Goal: Transaction & Acquisition: Obtain resource

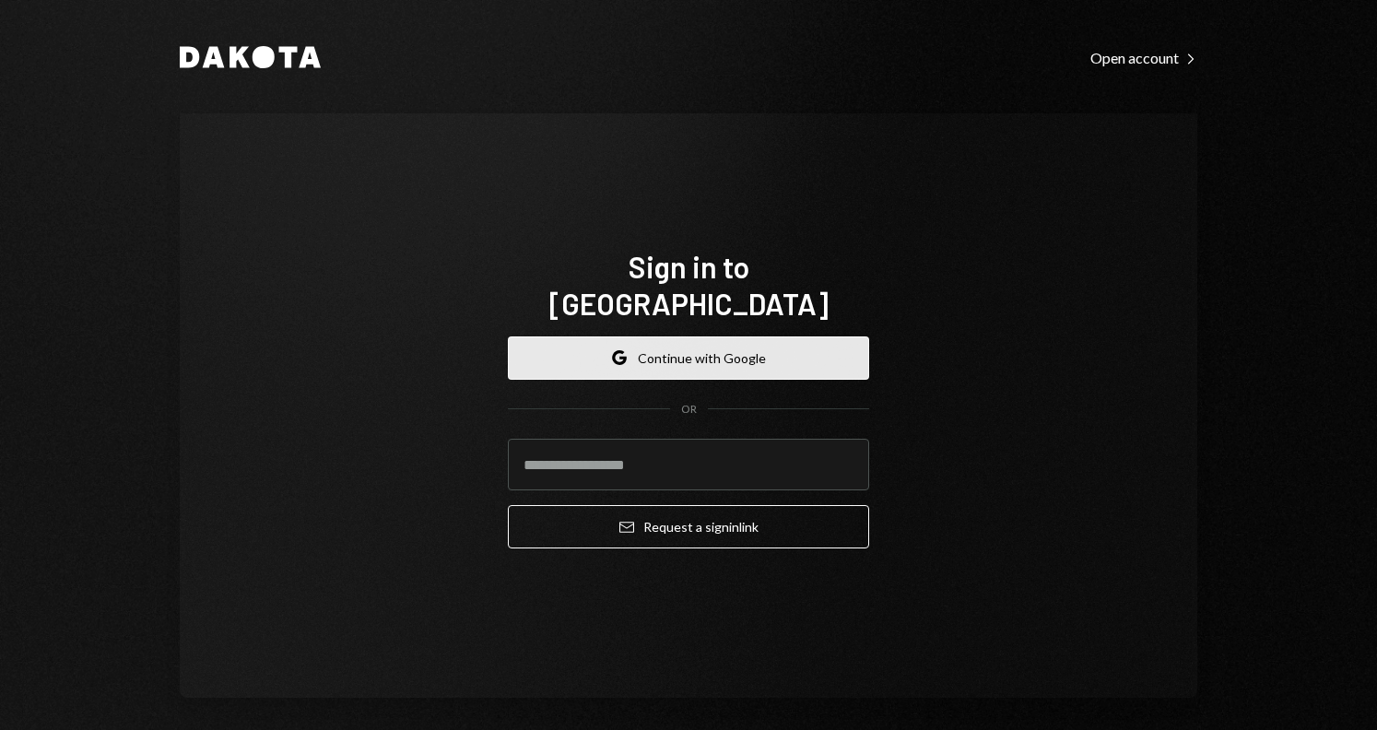
click at [694, 337] on button "Google Continue with Google" at bounding box center [688, 358] width 361 height 43
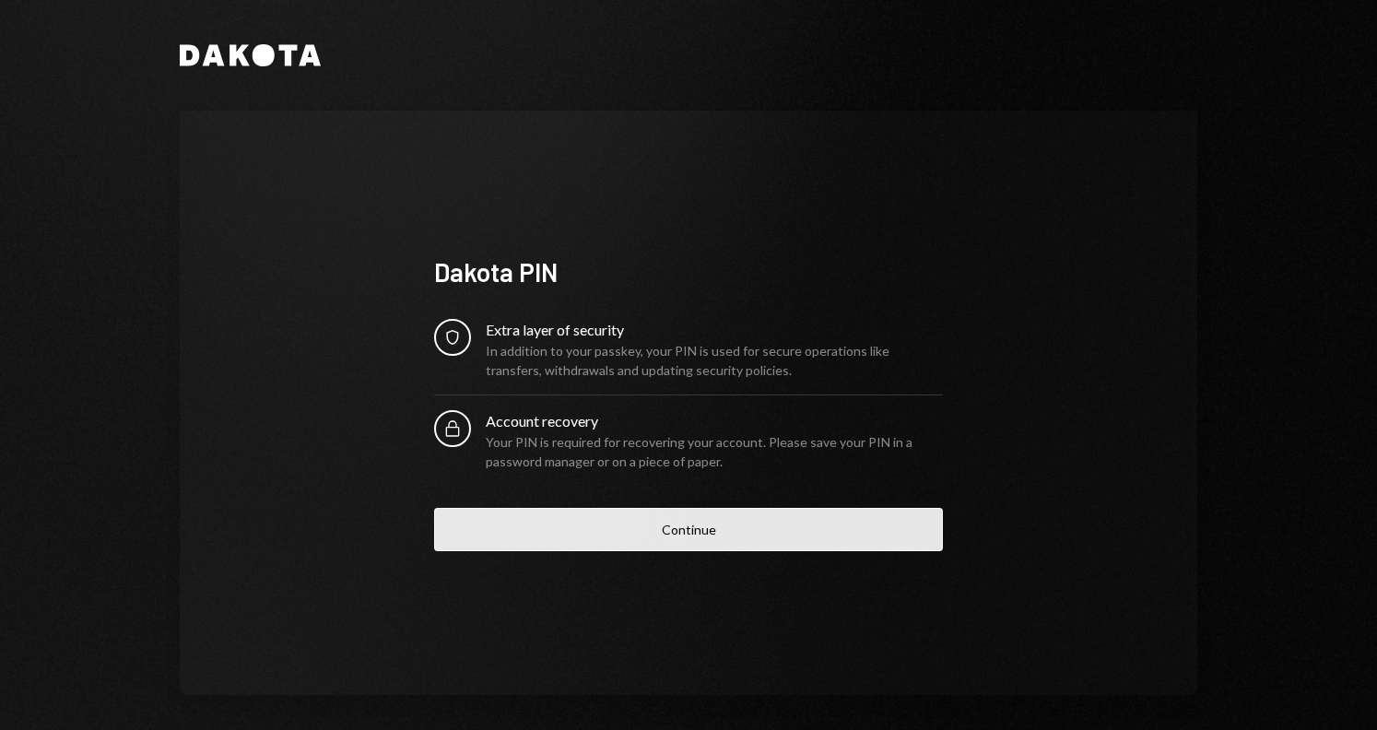
click at [677, 527] on button "Continue" at bounding box center [688, 529] width 509 height 43
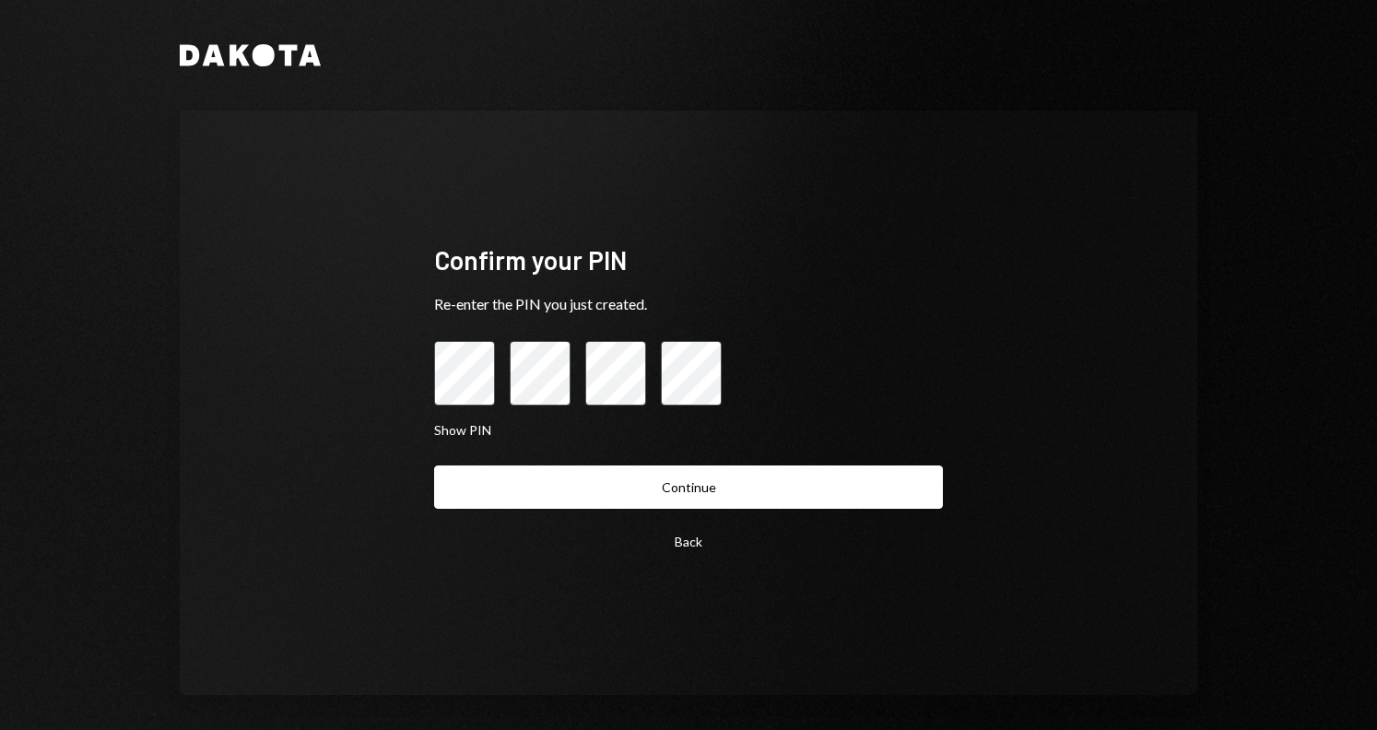
click at [434, 466] on button "Continue" at bounding box center [688, 487] width 509 height 43
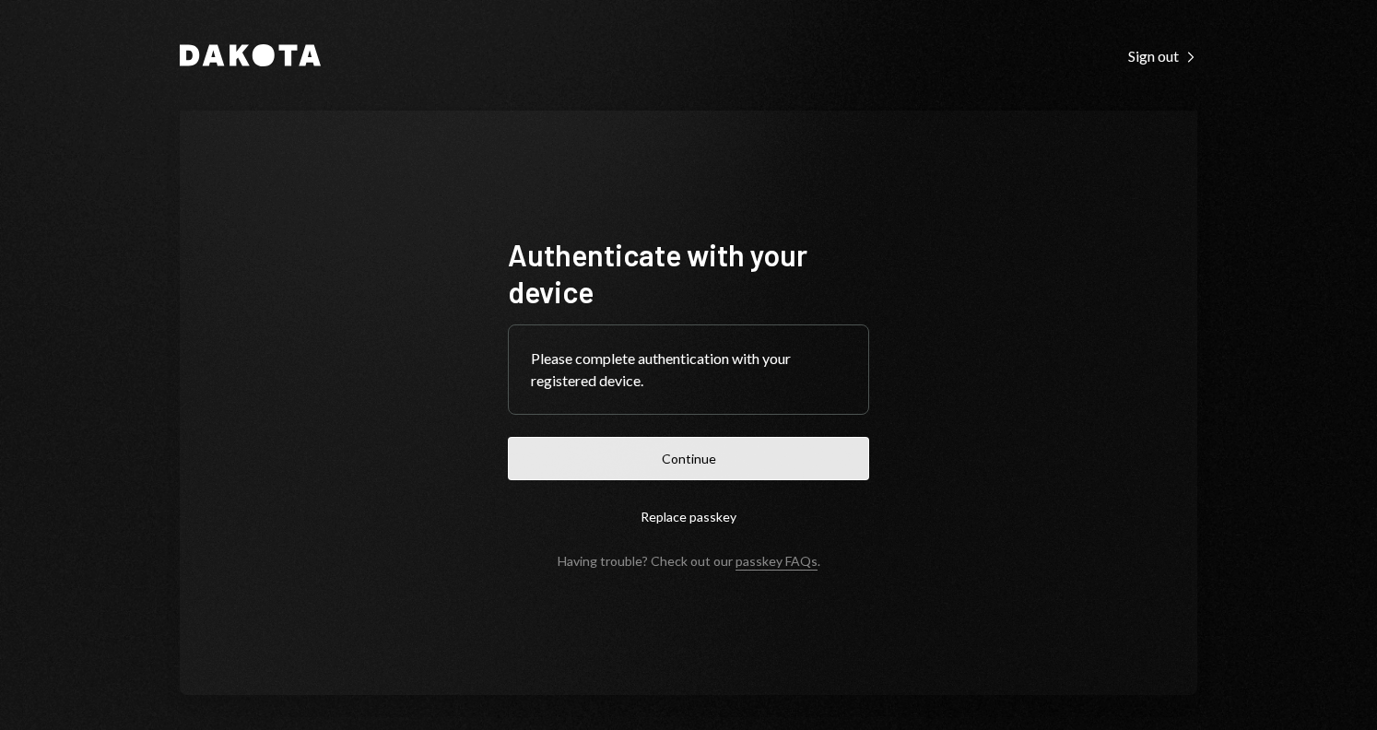
click at [692, 467] on button "Continue" at bounding box center [688, 458] width 361 height 43
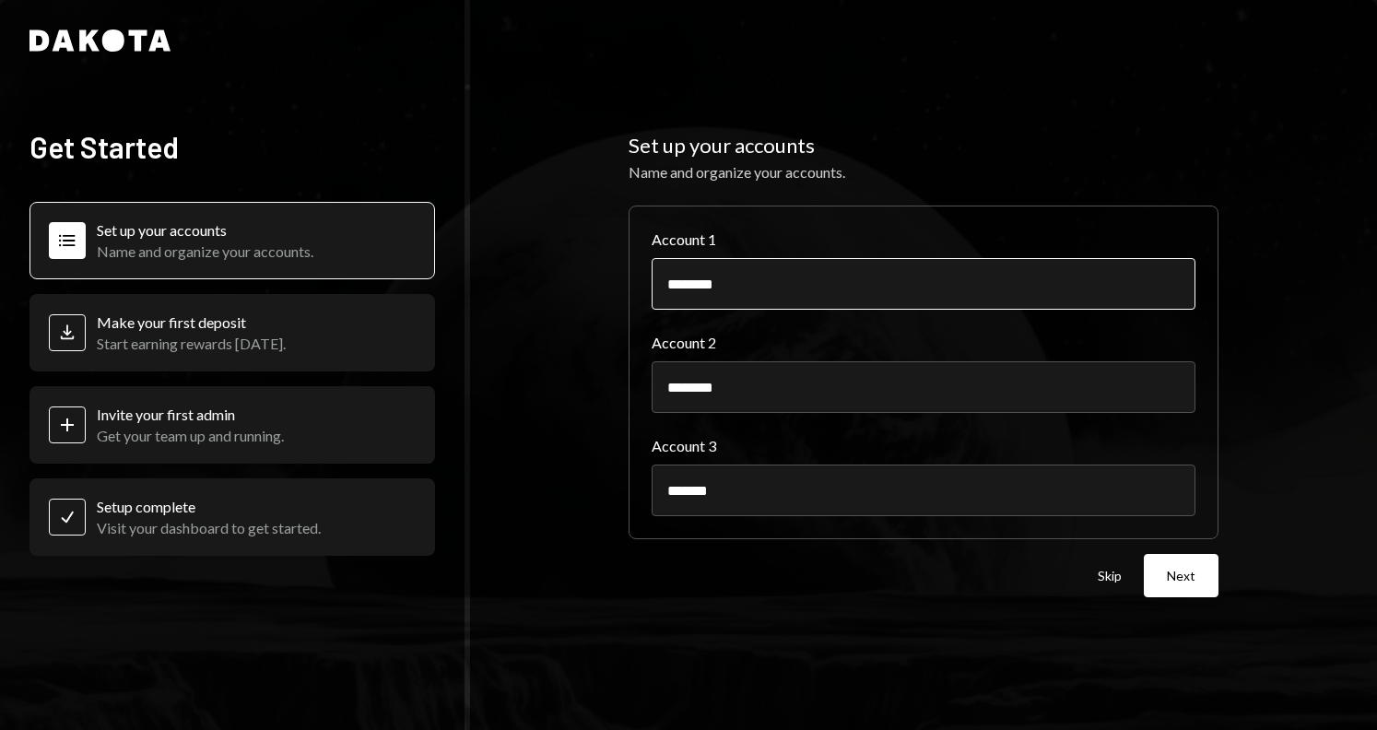
click at [812, 303] on input "********" at bounding box center [924, 284] width 544 height 52
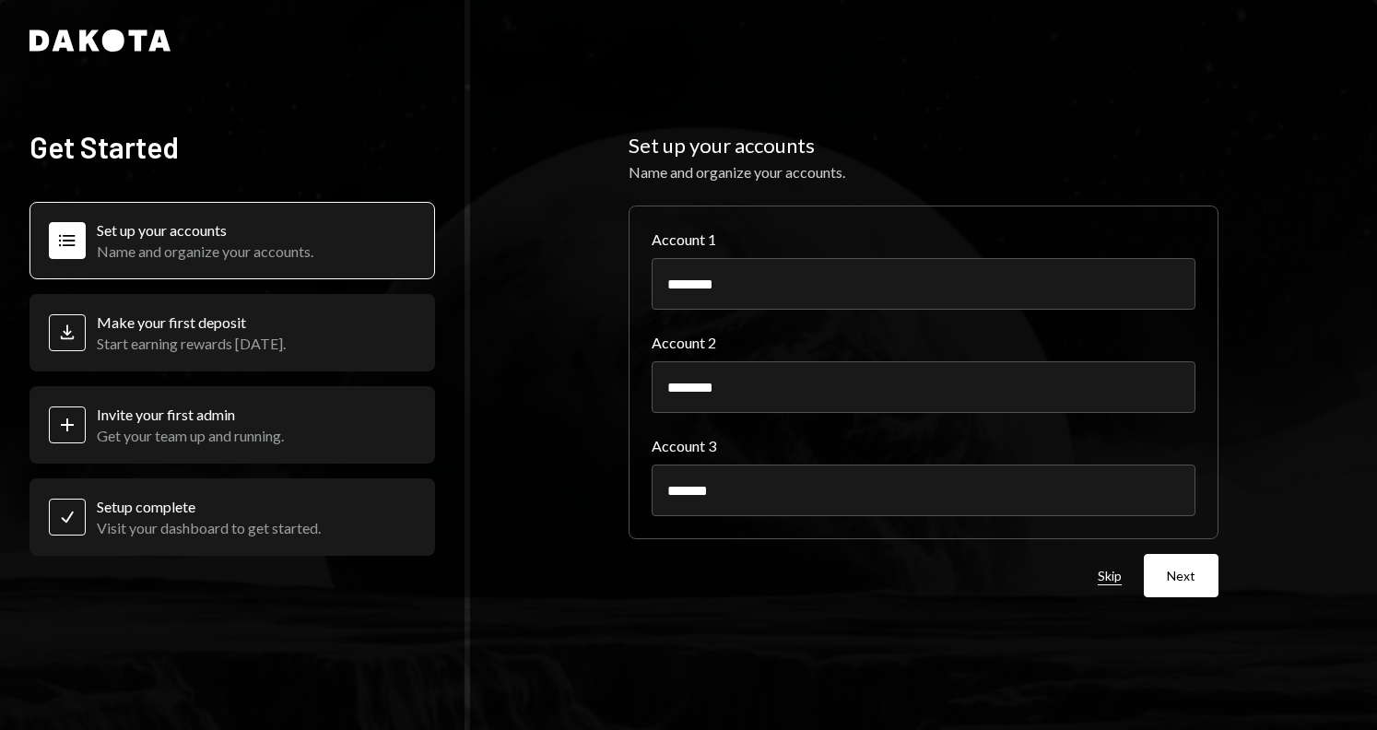
click at [1119, 580] on button "Skip" at bounding box center [1110, 577] width 24 height 18
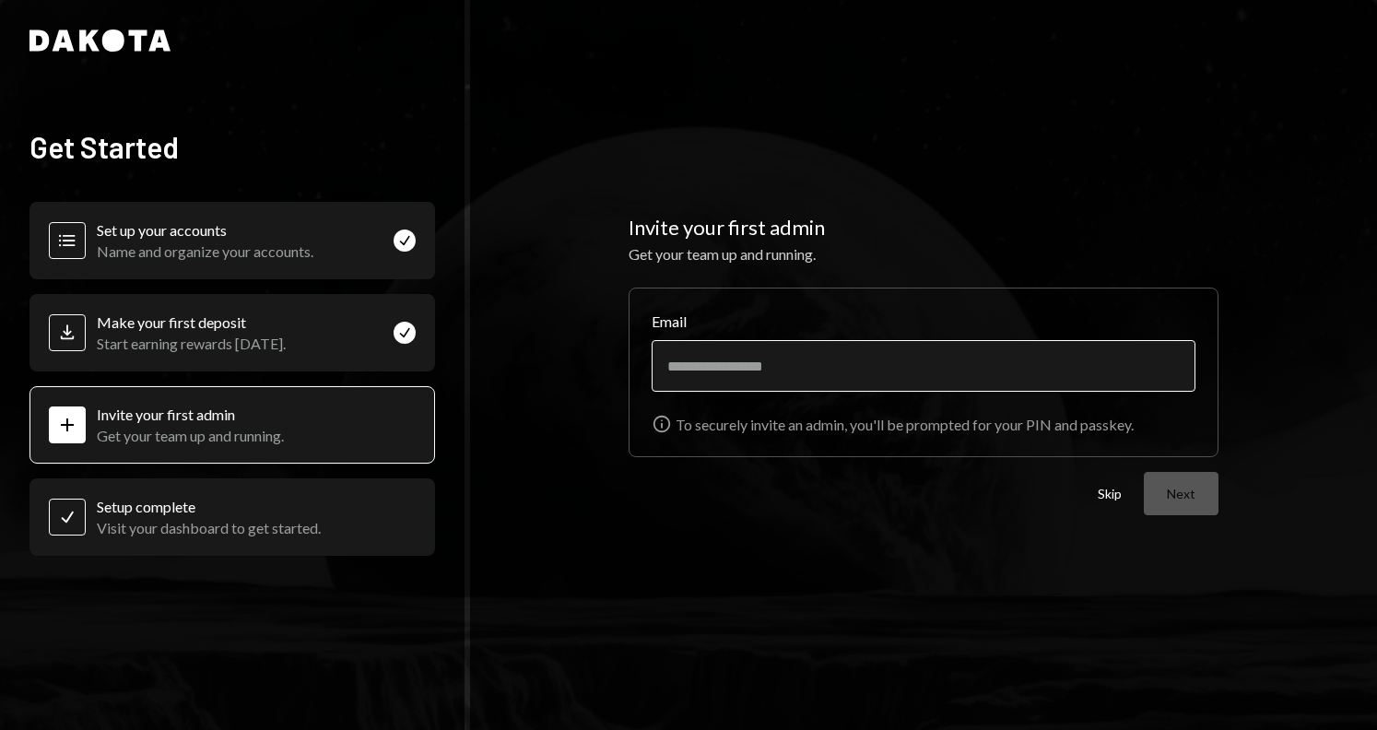
click at [835, 365] on input "Email" at bounding box center [924, 366] width 544 height 52
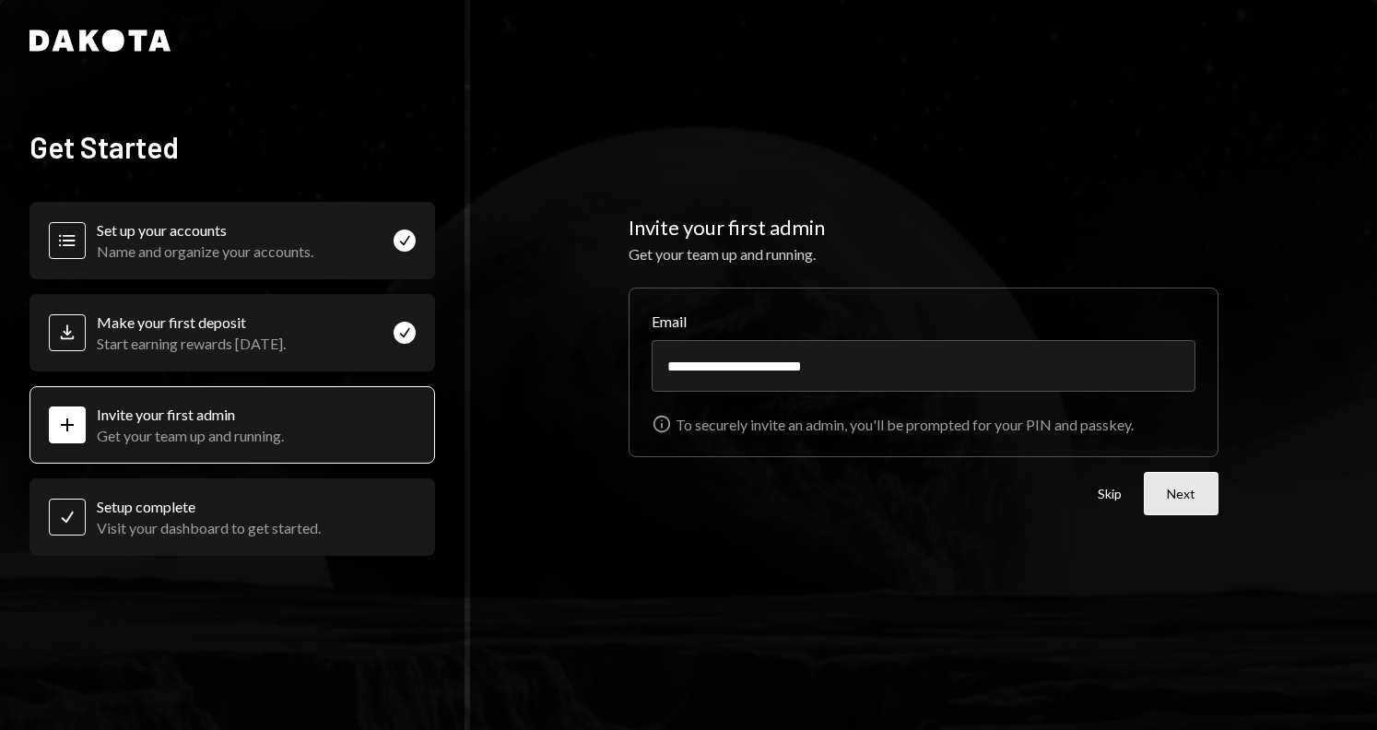
type input "**********"
click at [1201, 501] on button "Next" at bounding box center [1181, 493] width 75 height 43
click at [1167, 489] on button "Next" at bounding box center [1181, 493] width 75 height 43
click at [1162, 492] on button "Next" at bounding box center [1181, 493] width 75 height 43
click at [1113, 513] on div "Skip Next" at bounding box center [1158, 493] width 121 height 43
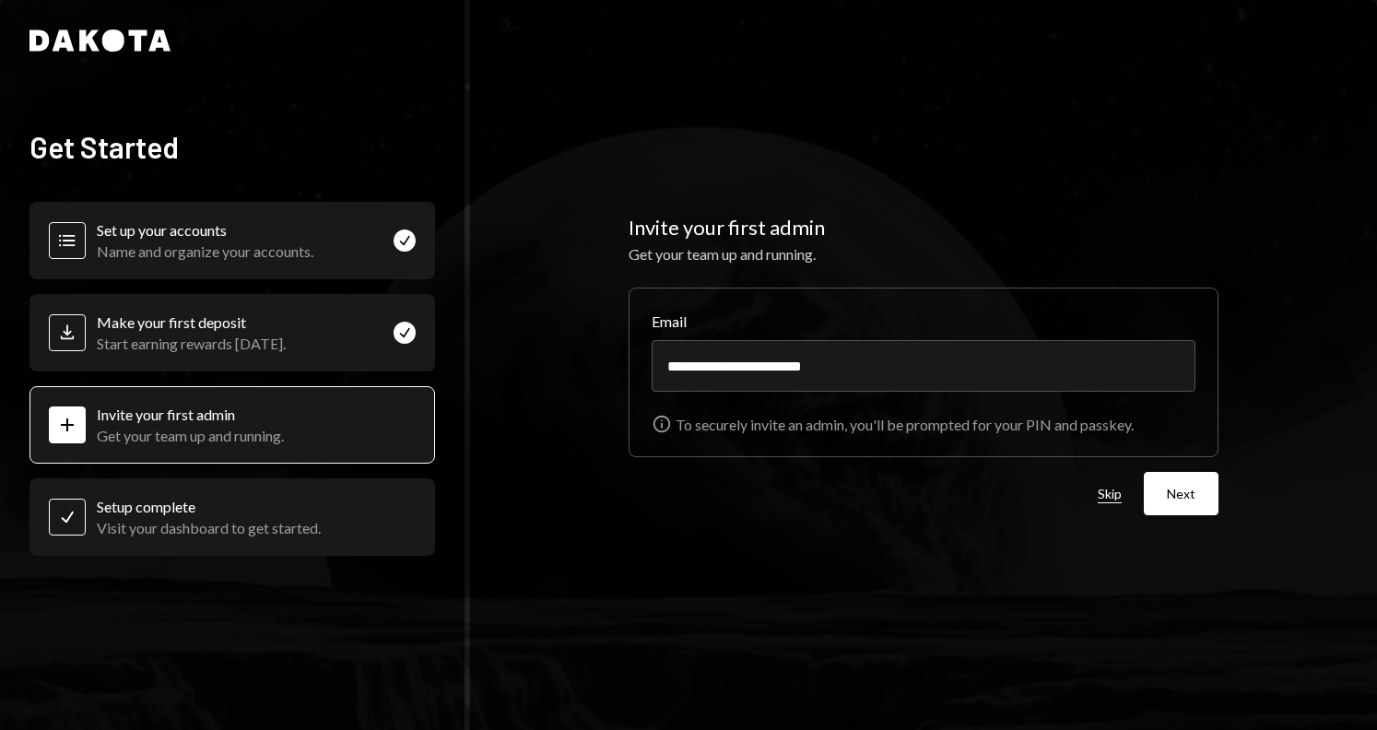
click at [1113, 499] on button "Skip" at bounding box center [1110, 495] width 24 height 18
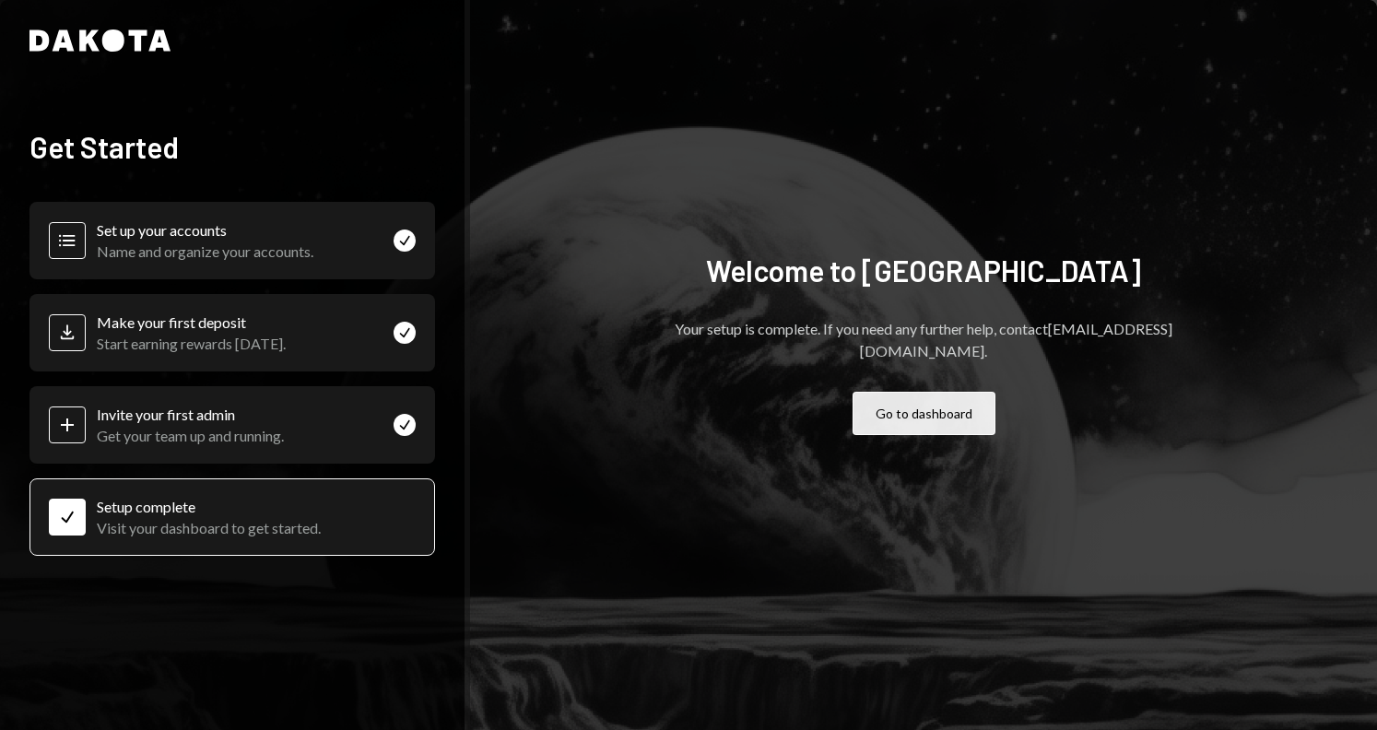
click at [954, 414] on button "Go to dashboard" at bounding box center [924, 413] width 143 height 43
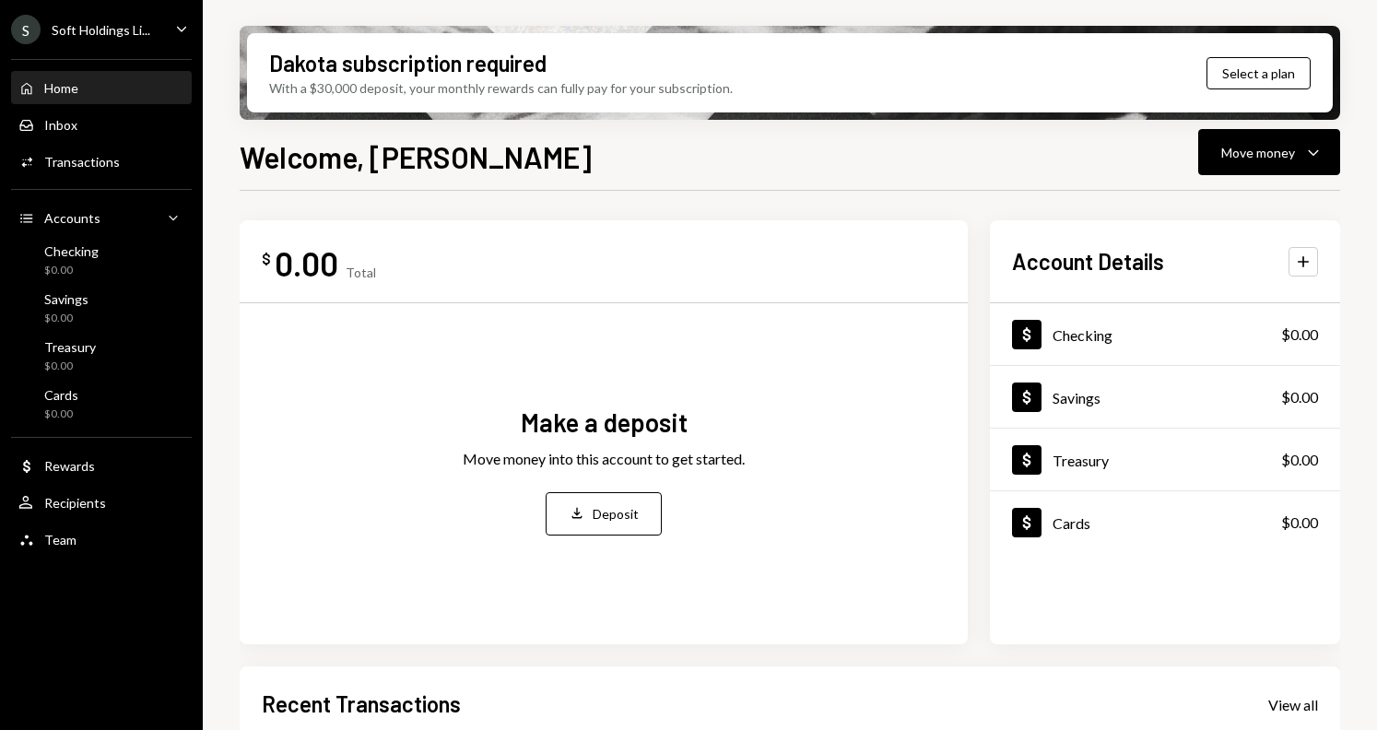
click at [1354, 152] on div "Dakota subscription required With a $30,000 deposit, your monthly rewards can f…" at bounding box center [790, 365] width 1175 height 730
click at [1334, 152] on button "Move money Caret Down" at bounding box center [1270, 152] width 142 height 46
click at [1219, 291] on div "Deposit" at bounding box center [1254, 290] width 135 height 19
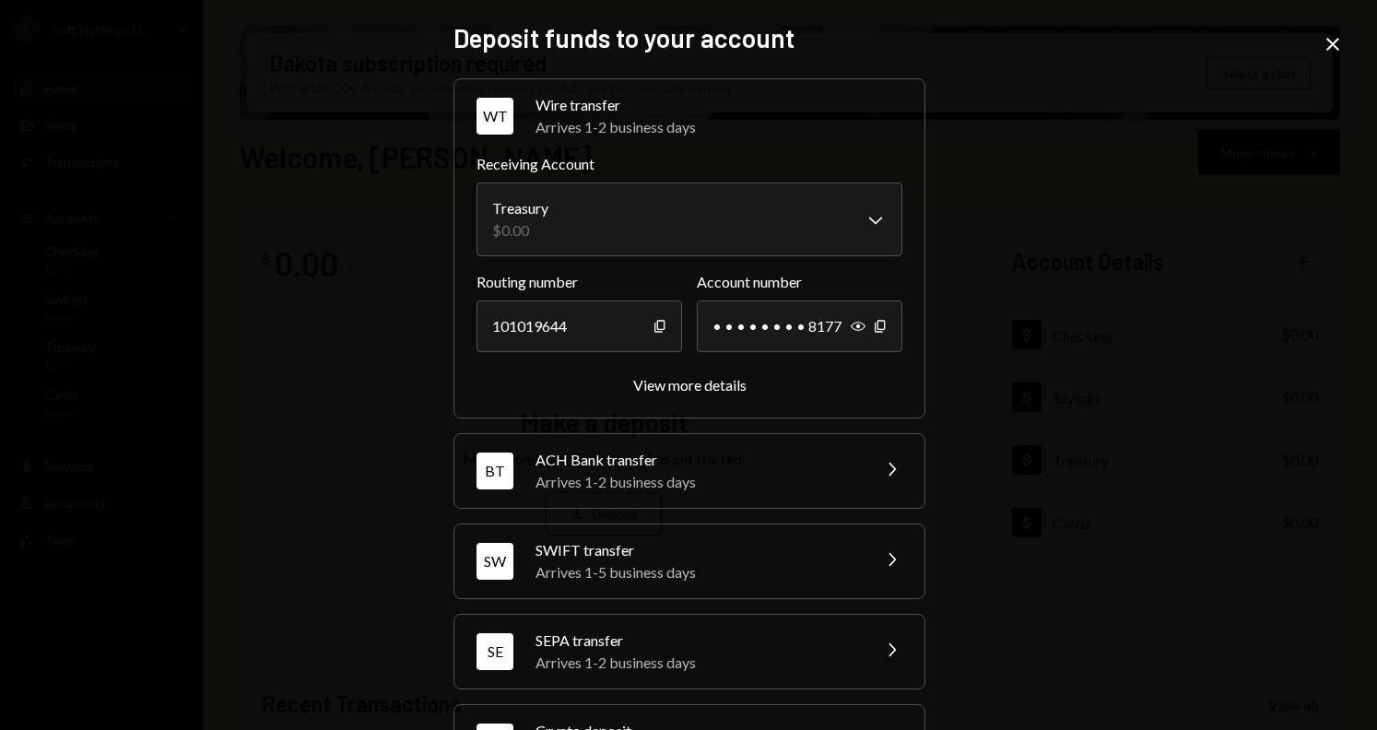
click at [1329, 44] on icon "Close" at bounding box center [1333, 44] width 22 height 22
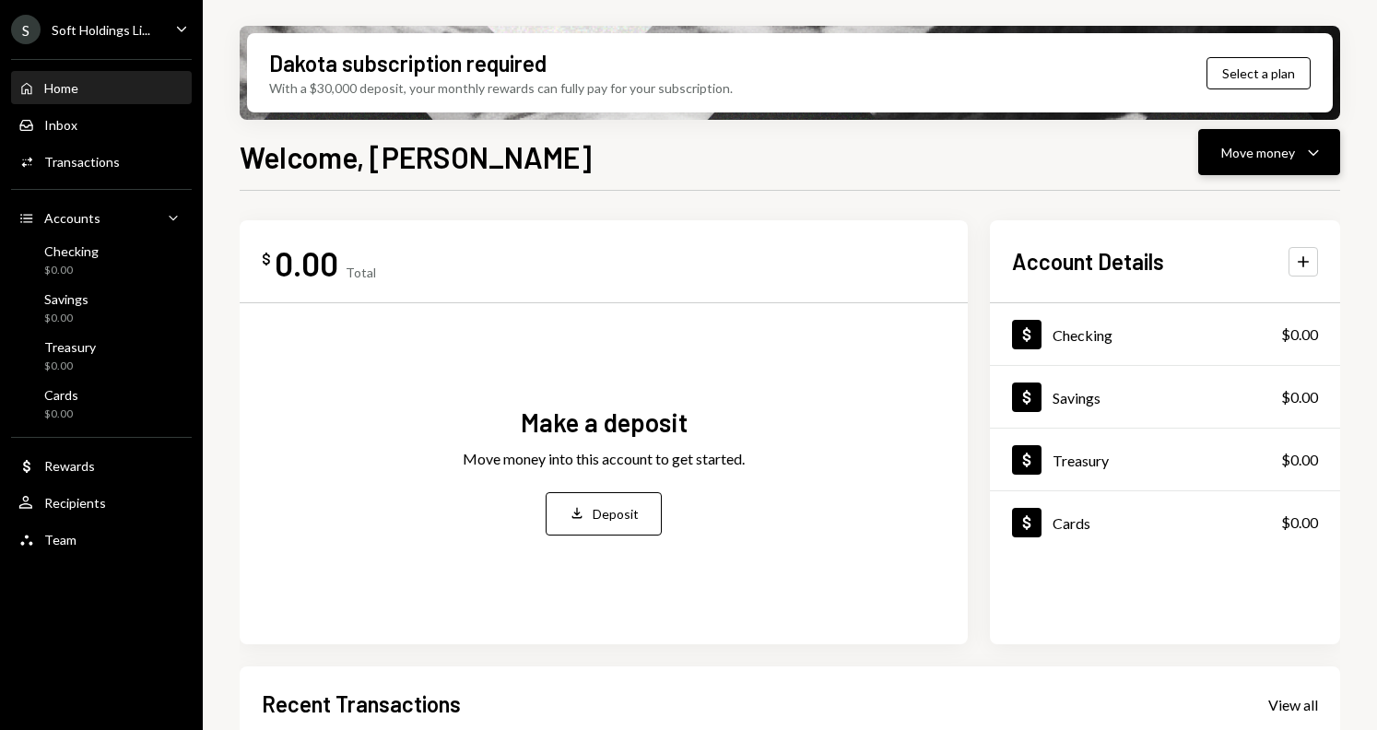
click at [1271, 158] on div "Move money" at bounding box center [1259, 152] width 74 height 19
click at [1216, 288] on div "Deposit" at bounding box center [1254, 290] width 135 height 19
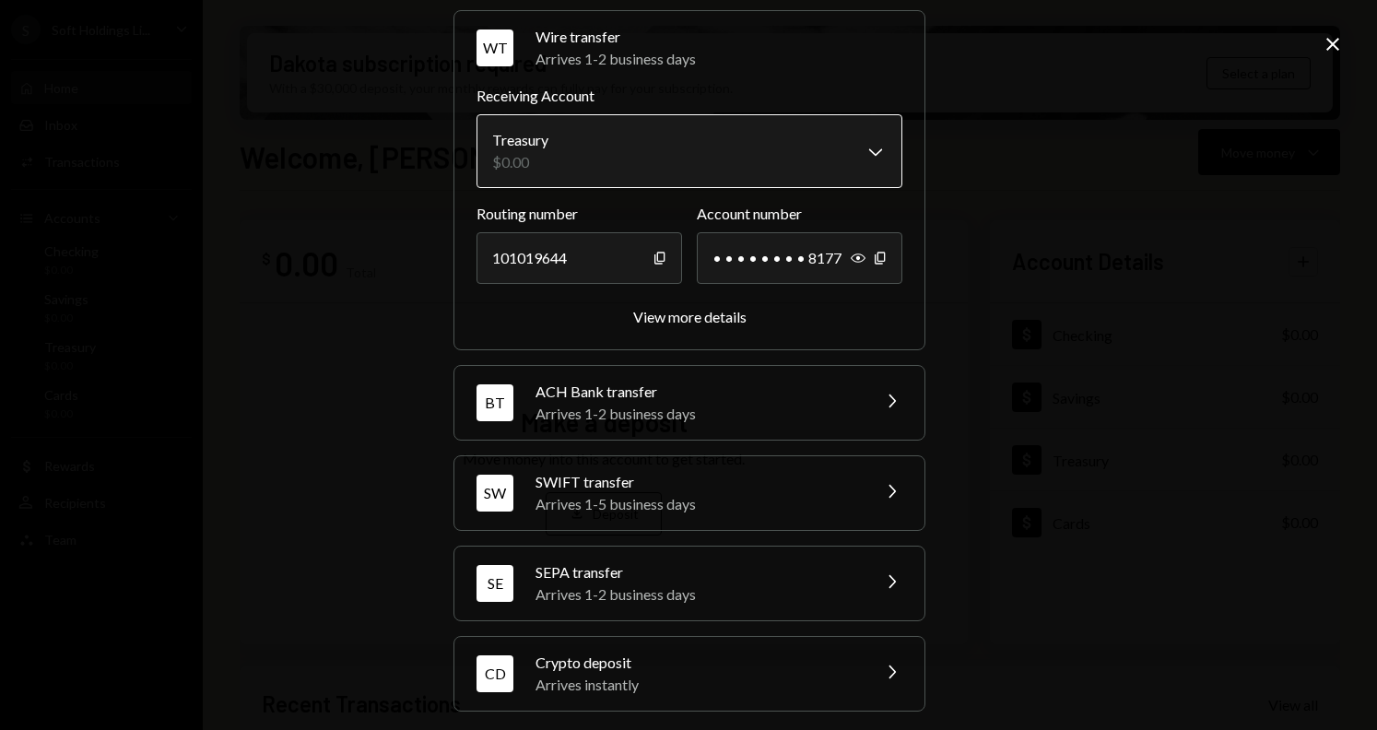
scroll to position [79, 0]
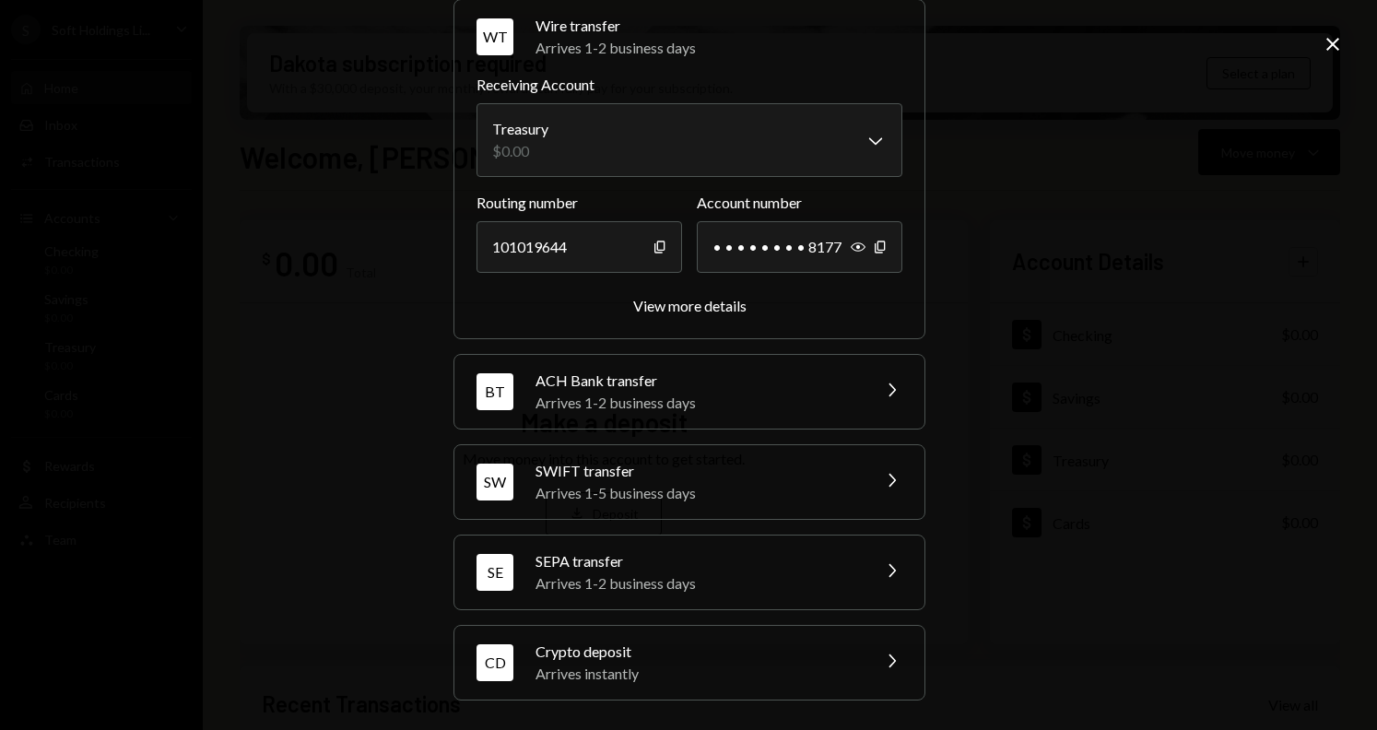
click at [717, 384] on div "ACH Bank transfer" at bounding box center [697, 381] width 323 height 22
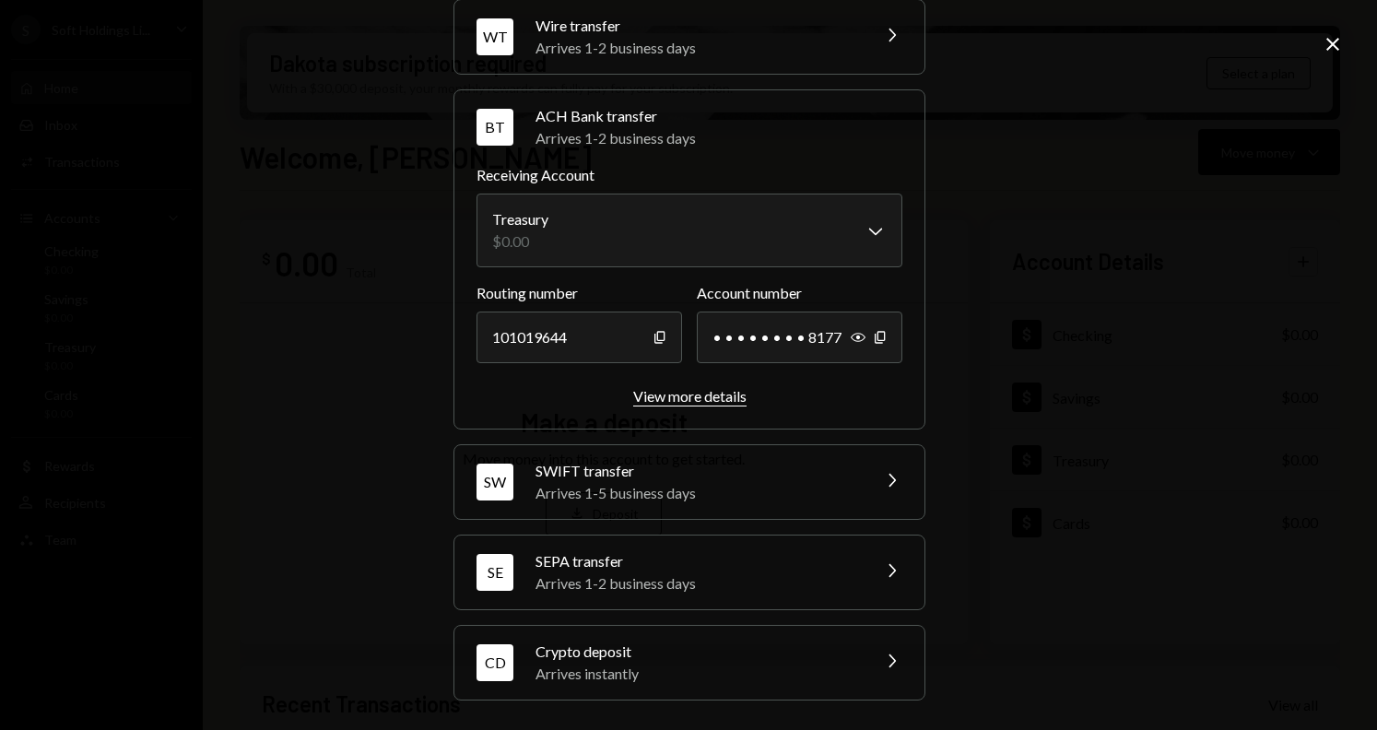
click at [680, 396] on div "View more details" at bounding box center [689, 396] width 113 height 18
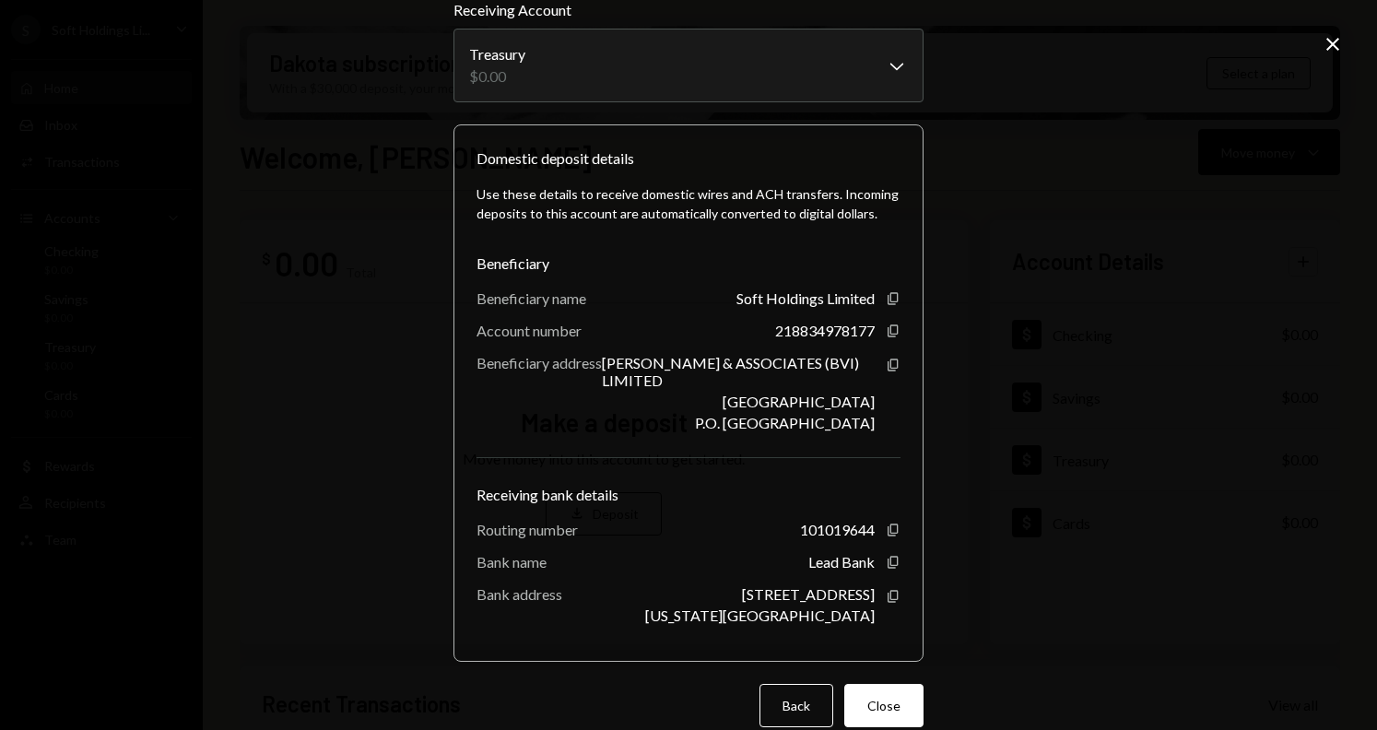
click at [1340, 47] on icon "Close" at bounding box center [1333, 44] width 22 height 22
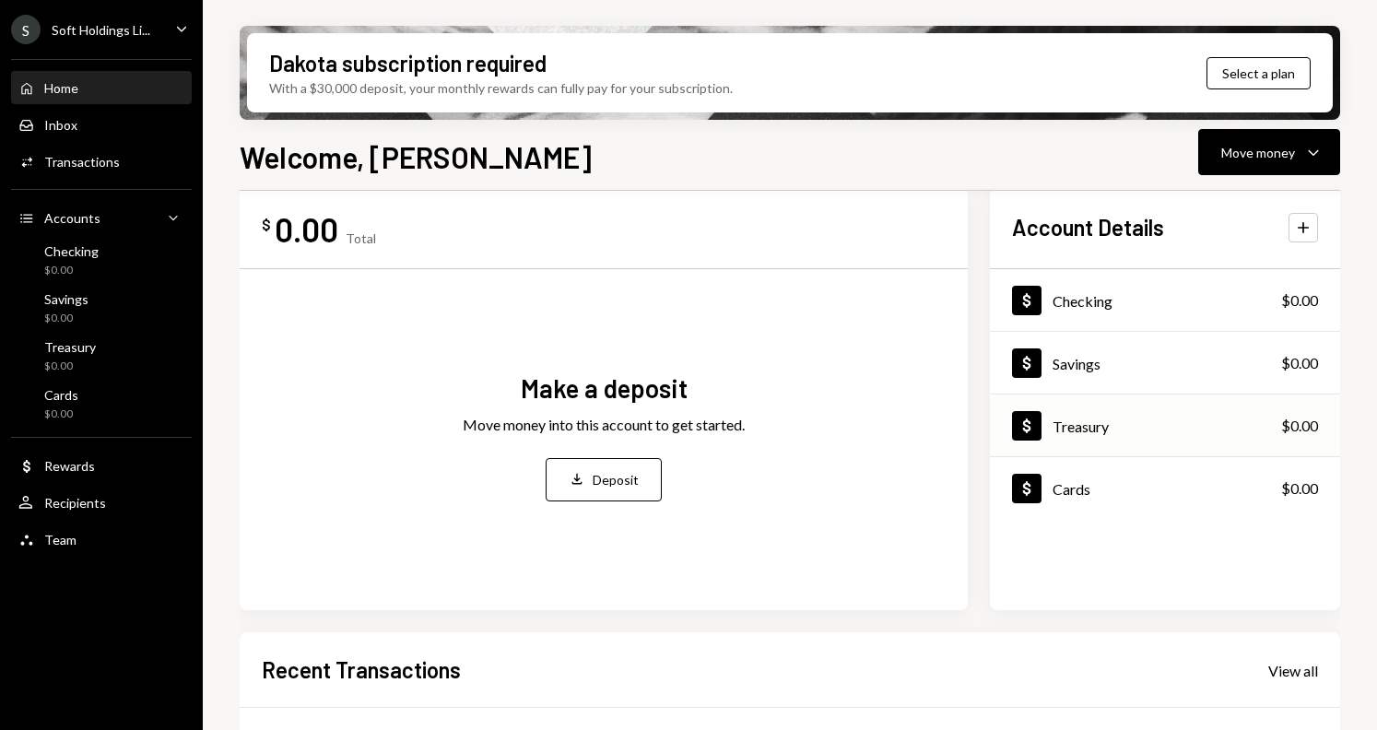
scroll to position [0, 0]
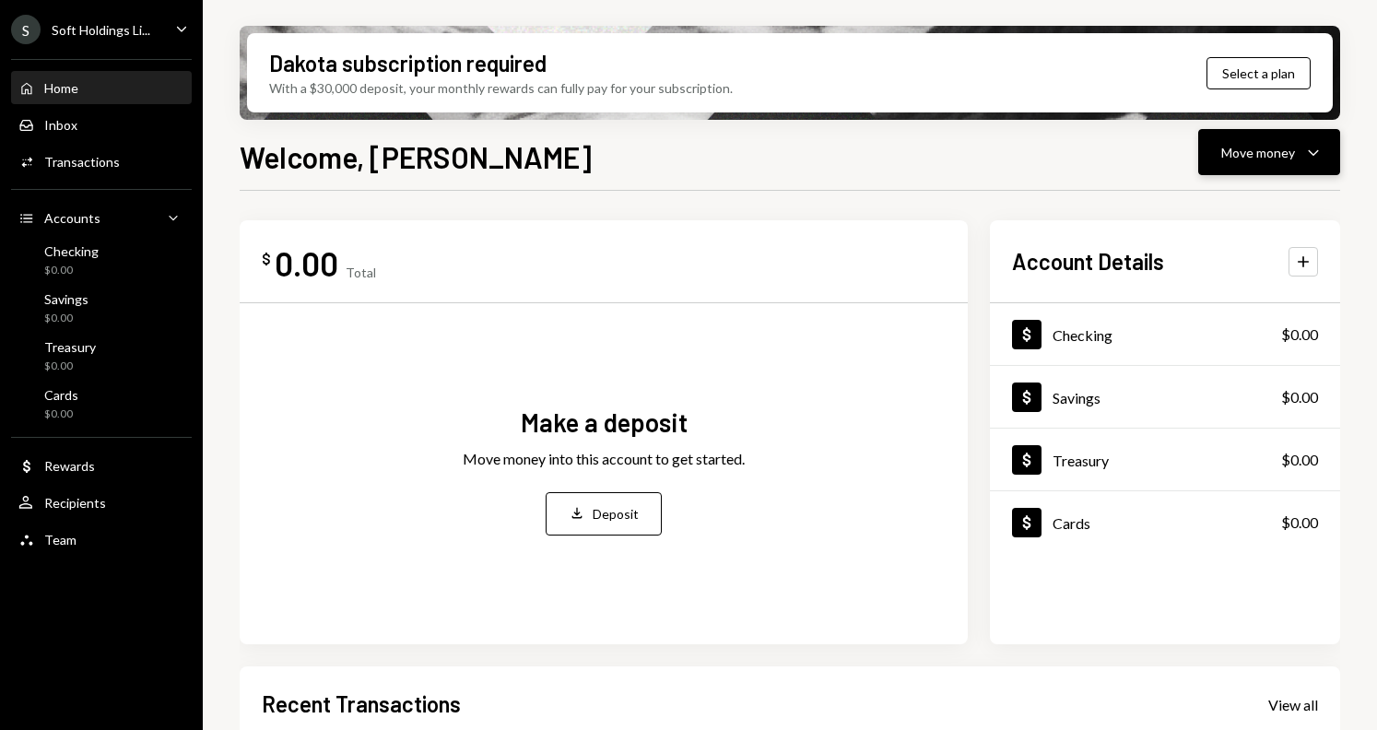
click at [1301, 149] on div "Move money Caret Down" at bounding box center [1270, 152] width 96 height 22
click at [1216, 284] on div "Deposit" at bounding box center [1254, 290] width 135 height 19
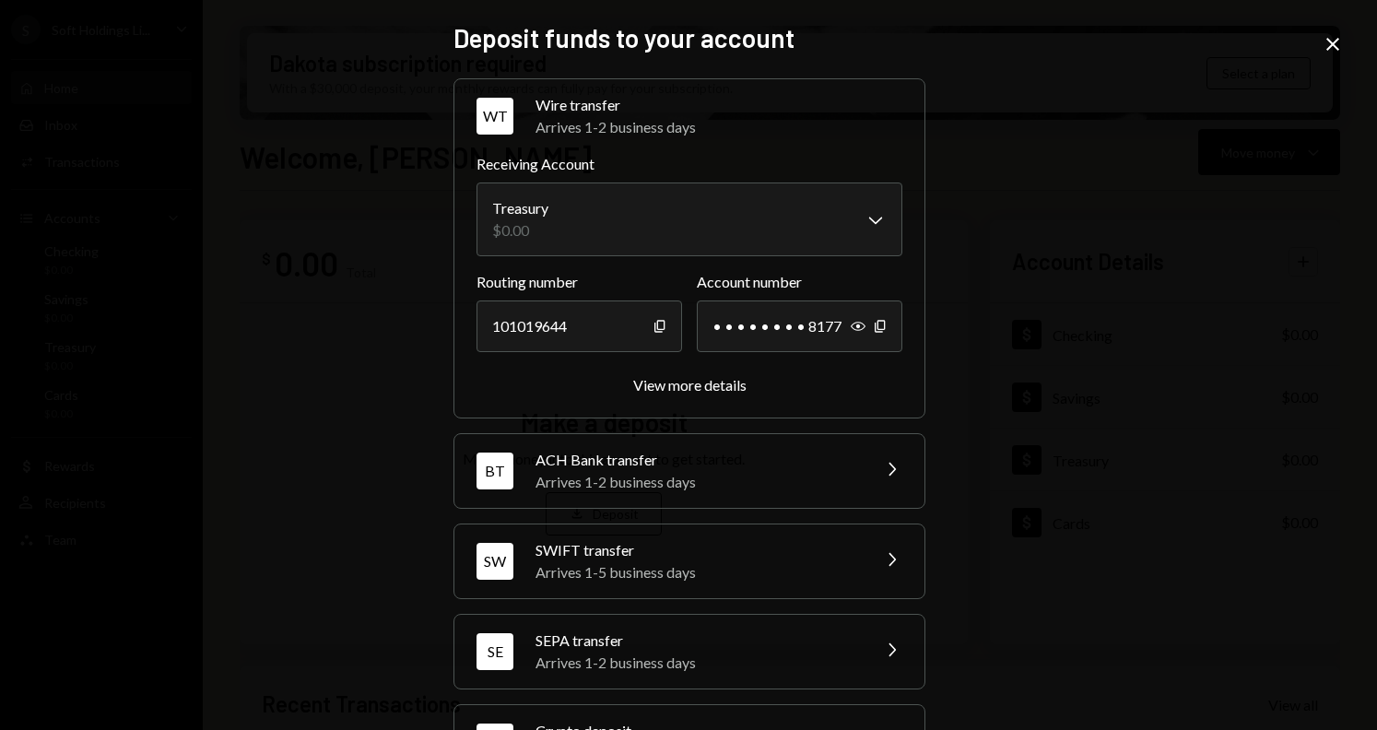
scroll to position [4, 0]
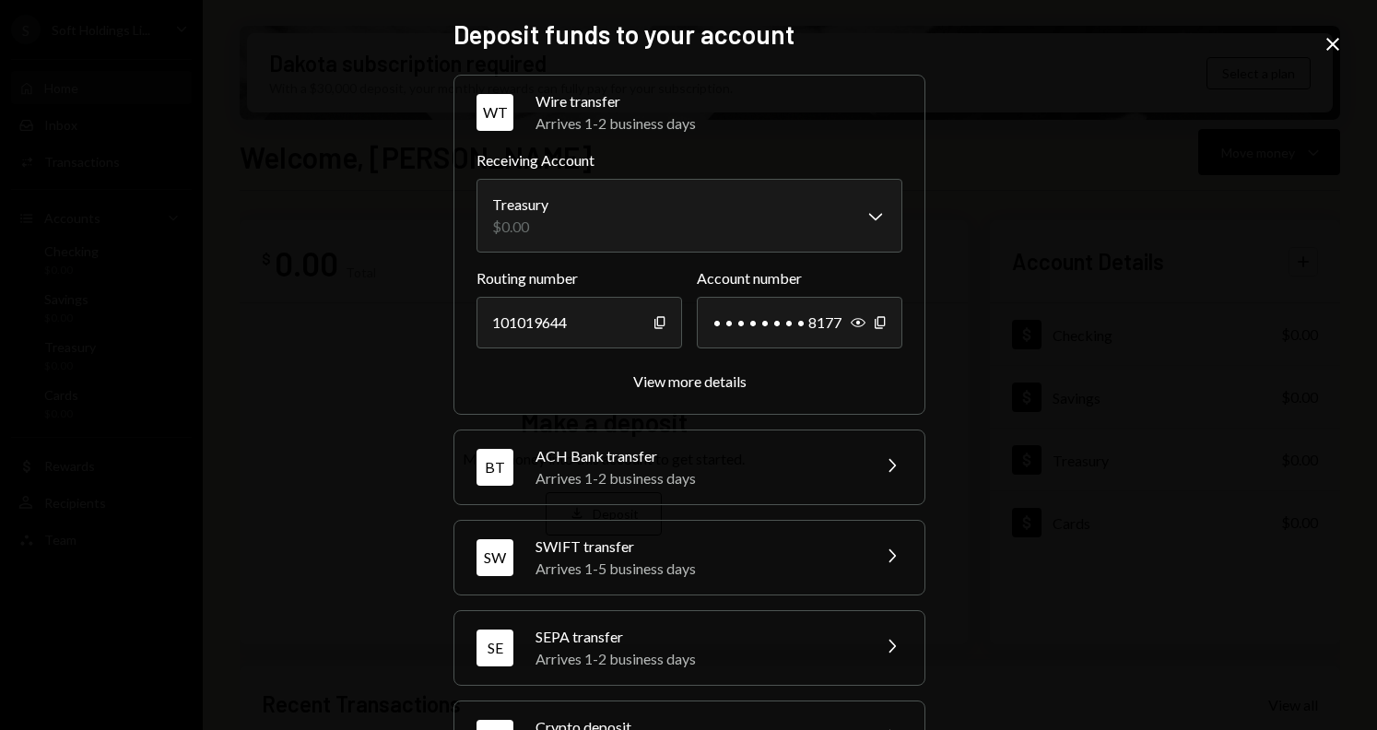
click at [986, 221] on div "**********" at bounding box center [688, 365] width 1377 height 730
click at [1331, 42] on icon at bounding box center [1333, 44] width 13 height 13
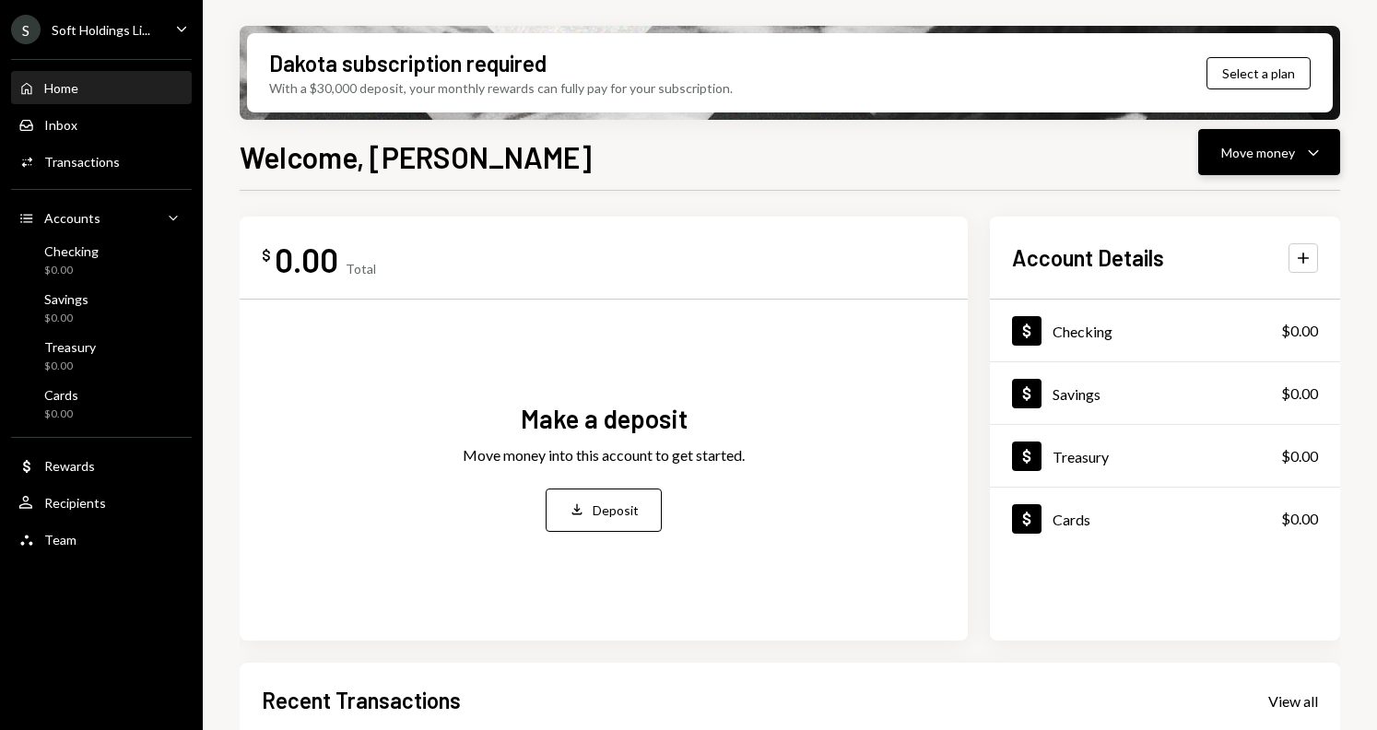
click at [1310, 161] on icon "Caret Down" at bounding box center [1314, 152] width 22 height 22
click at [1239, 286] on div "Deposit" at bounding box center [1254, 290] width 135 height 19
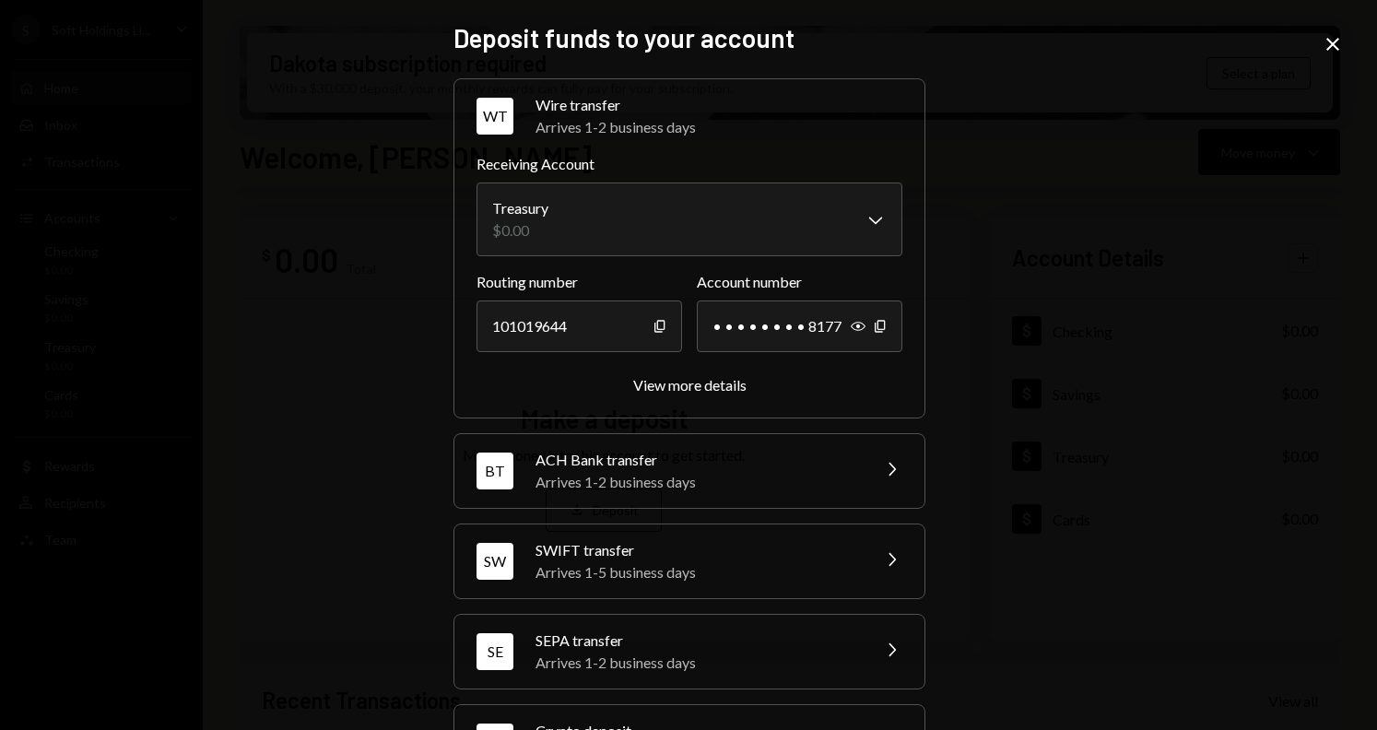
click at [712, 374] on div "View more details" at bounding box center [690, 384] width 426 height 21
click at [706, 379] on div "View more details" at bounding box center [689, 385] width 113 height 18
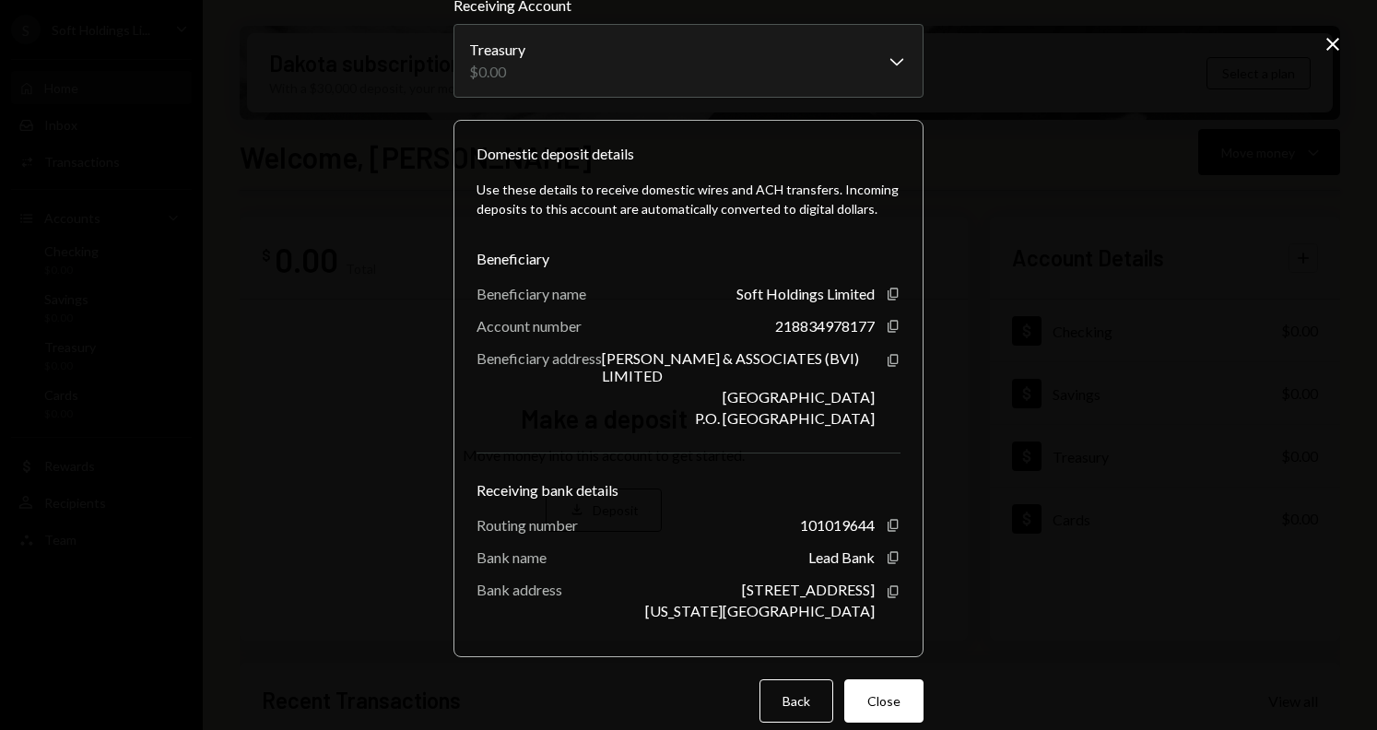
scroll to position [92, 0]
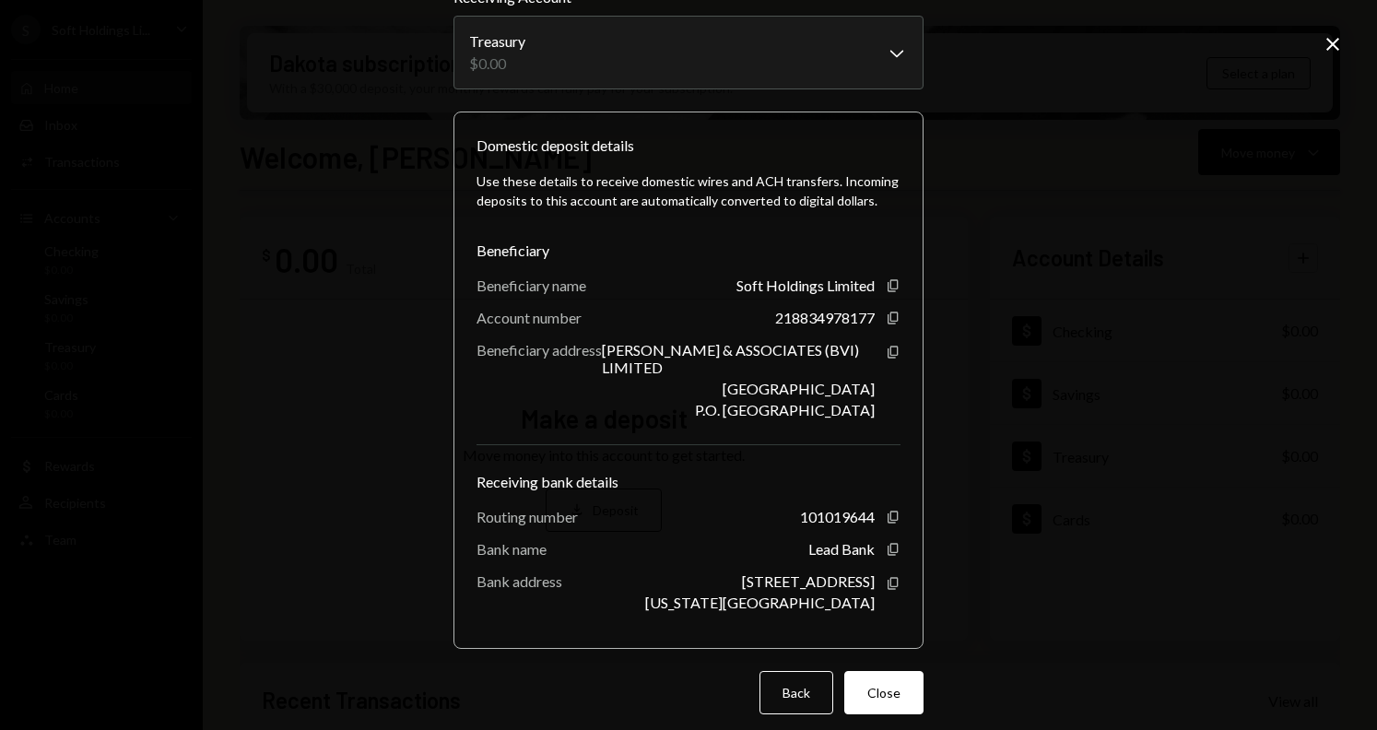
click at [1349, 54] on div "**********" at bounding box center [688, 365] width 1377 height 730
click at [1341, 44] on icon "Close" at bounding box center [1333, 44] width 22 height 22
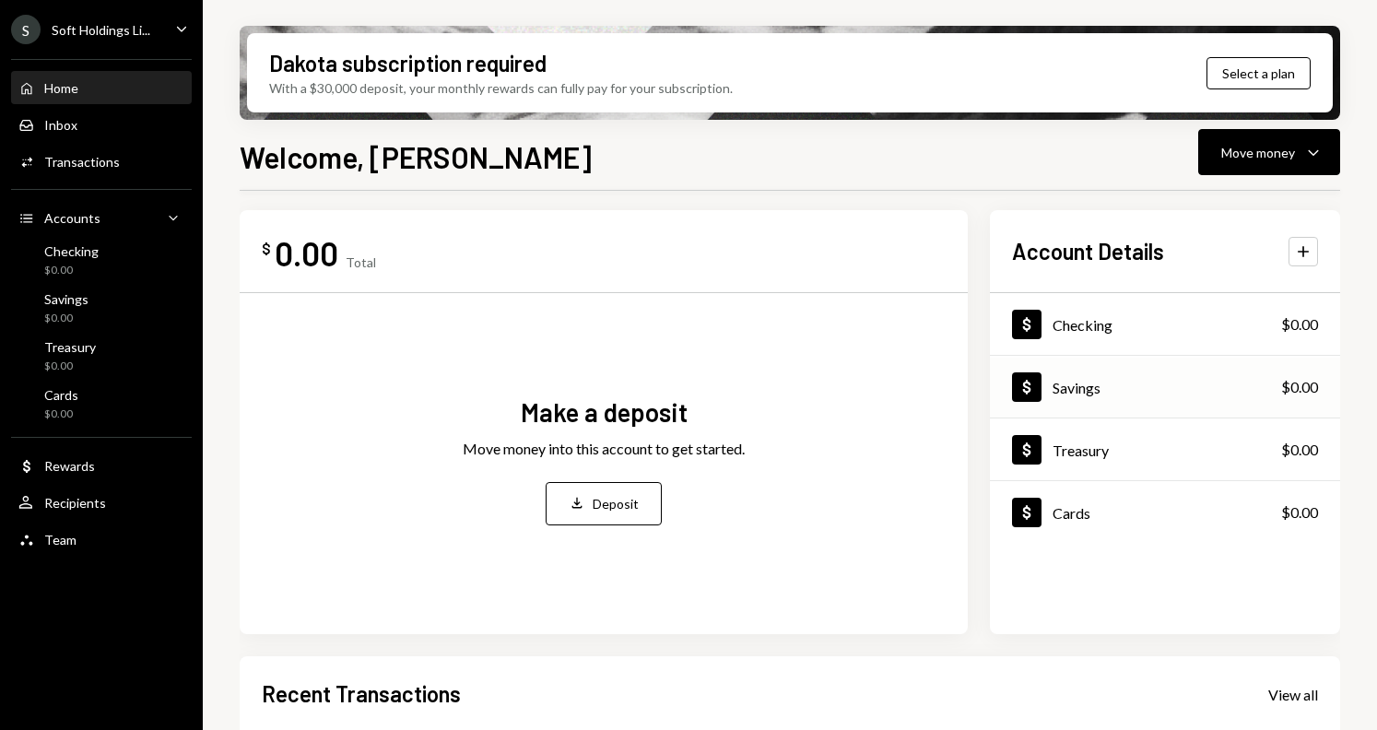
scroll to position [15, 0]
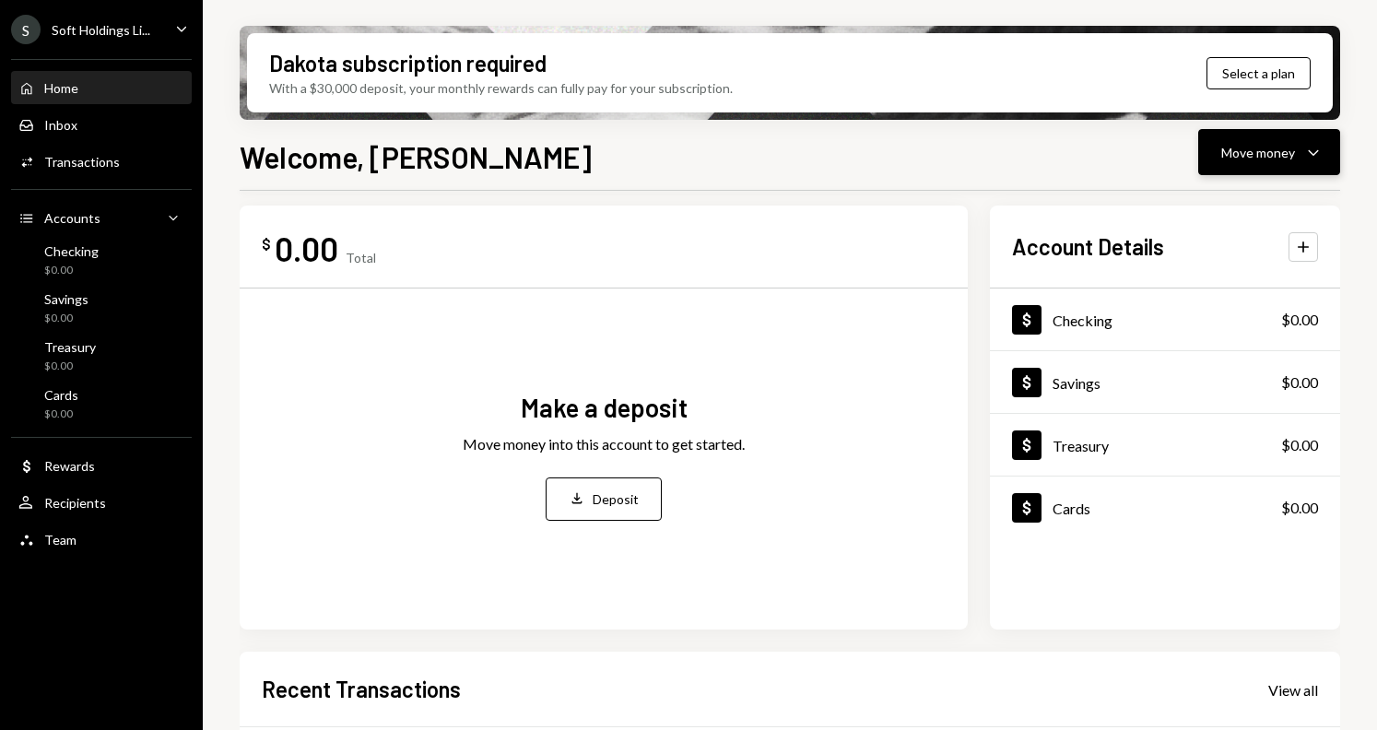
click at [1277, 150] on div "Move money" at bounding box center [1259, 152] width 74 height 19
click at [893, 193] on div "$ 0.00 Total Make a deposit Move money into this account to get started. Deposi…" at bounding box center [790, 647] width 1101 height 942
click at [1312, 159] on icon "Caret Down" at bounding box center [1314, 152] width 22 height 22
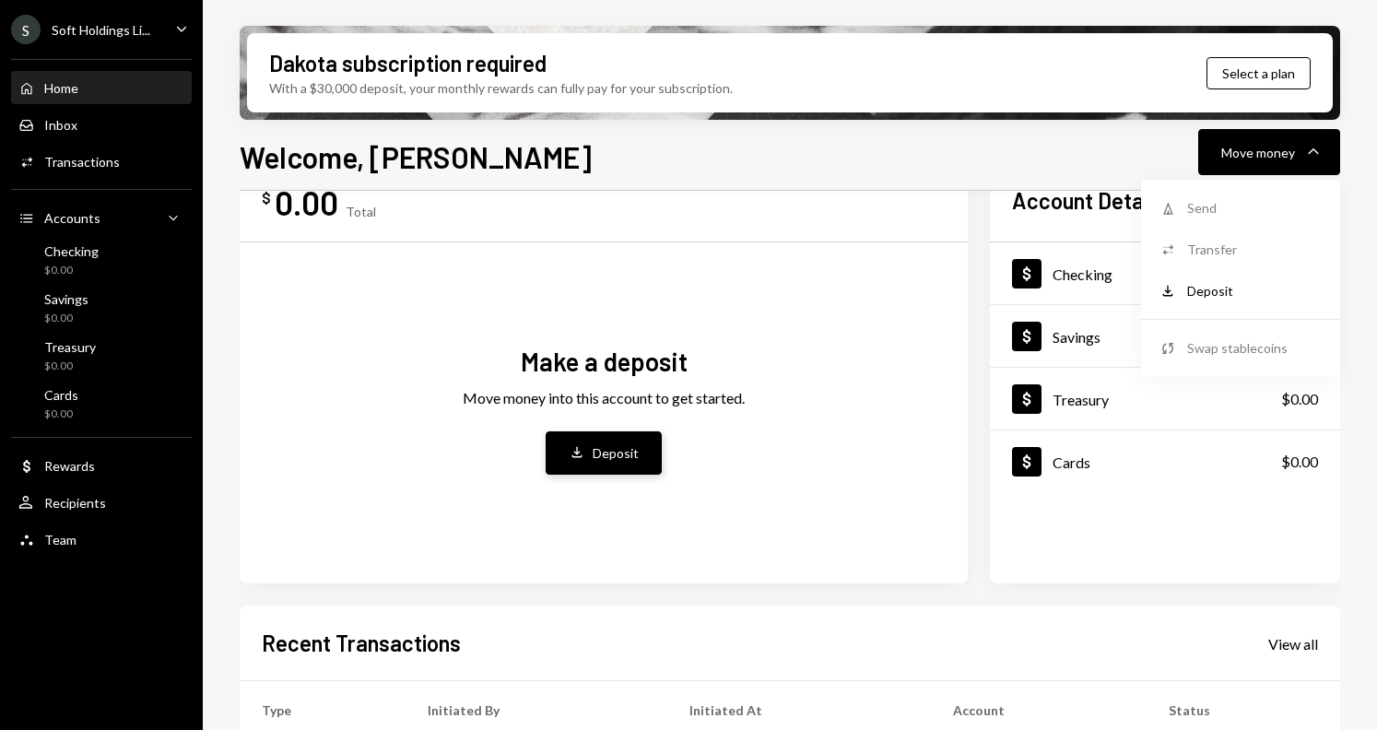
scroll to position [60, 0]
click at [758, 405] on div "Make a deposit Move money into this account to get started. Deposit Deposit" at bounding box center [604, 410] width 684 height 304
